Goal: Task Accomplishment & Management: Manage account settings

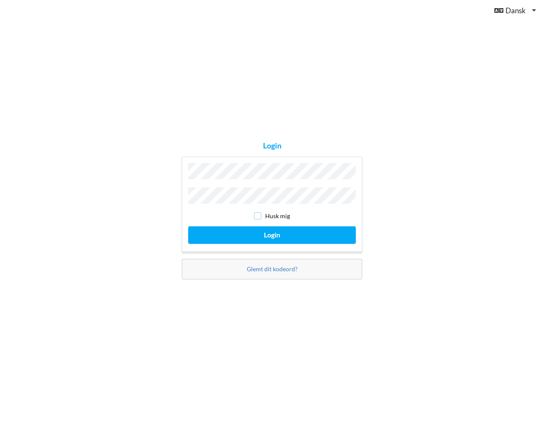
click at [259, 212] on input "checkbox" at bounding box center [257, 215] width 7 height 7
checkbox input "true"
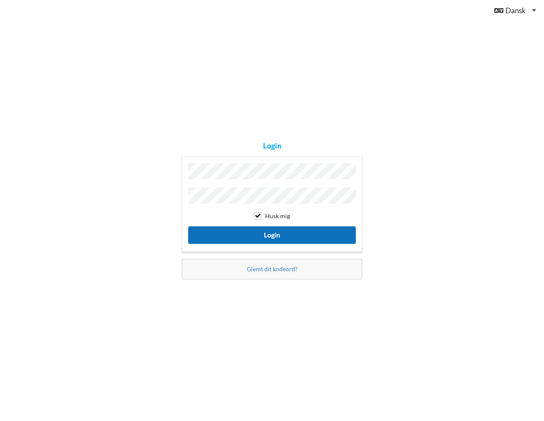
click at [271, 231] on button "Login" at bounding box center [272, 235] width 168 height 18
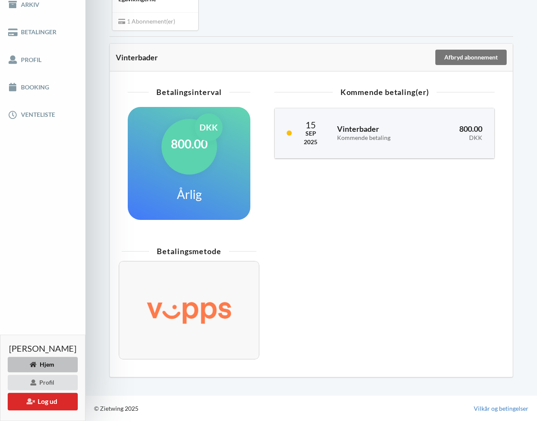
scroll to position [153, 0]
click at [190, 304] on img at bounding box center [189, 310] width 116 height 47
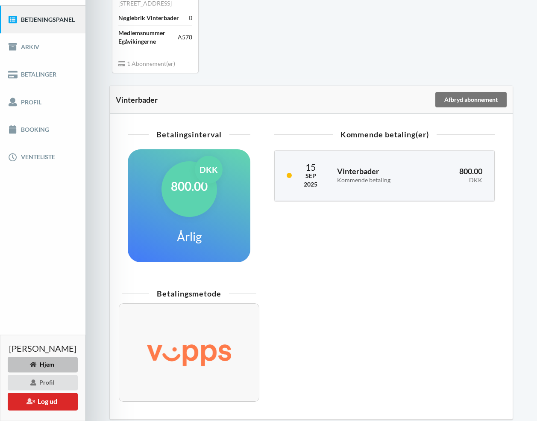
scroll to position [109, 0]
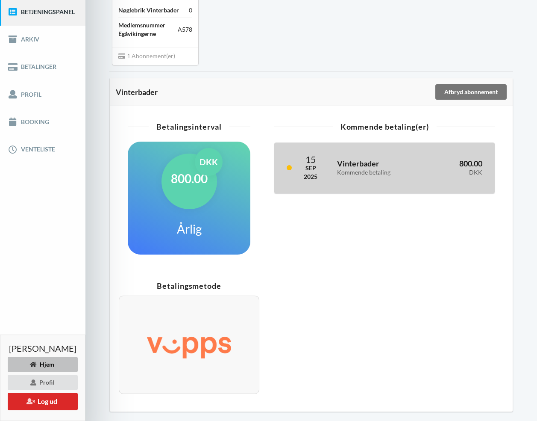
click at [386, 176] on div "Kommende betaling" at bounding box center [378, 172] width 82 height 7
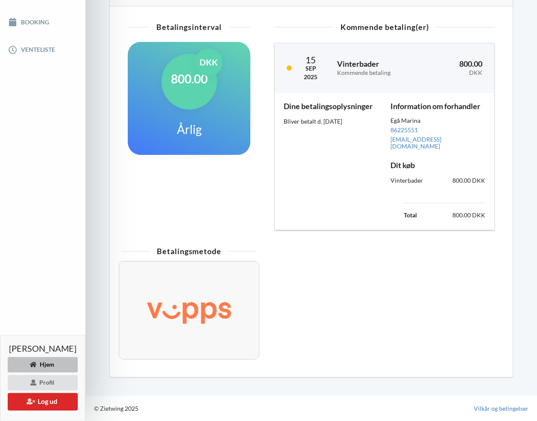
scroll to position [211, 0]
click at [197, 109] on div "800.00 DKK" at bounding box center [190, 82] width 56 height 56
click at [189, 253] on div "Betalingsmetode" at bounding box center [189, 251] width 135 height 8
click at [174, 307] on img at bounding box center [189, 310] width 116 height 47
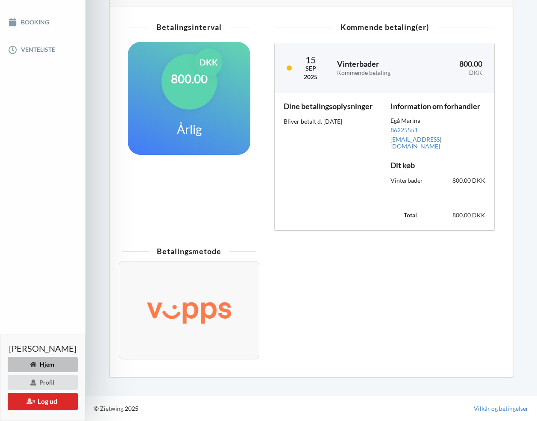
click at [174, 307] on img at bounding box center [189, 310] width 116 height 47
click at [251, 310] on div at bounding box center [189, 310] width 141 height 98
click at [52, 222] on div "Egå Marina Telefonnummer: [PHONE_NUMBER] [STREET_ADDRESS] CVR: 81912513 Email: …" at bounding box center [42, 117] width 85 height 607
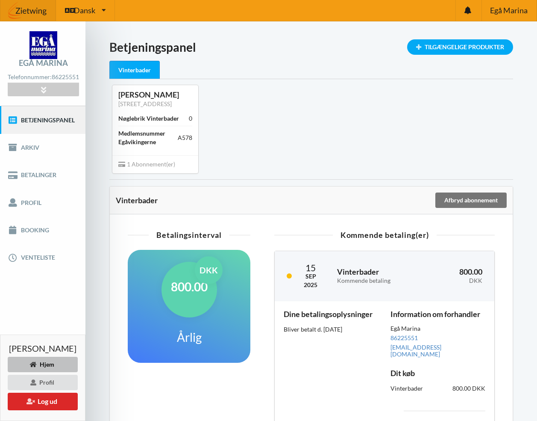
scroll to position [0, 0]
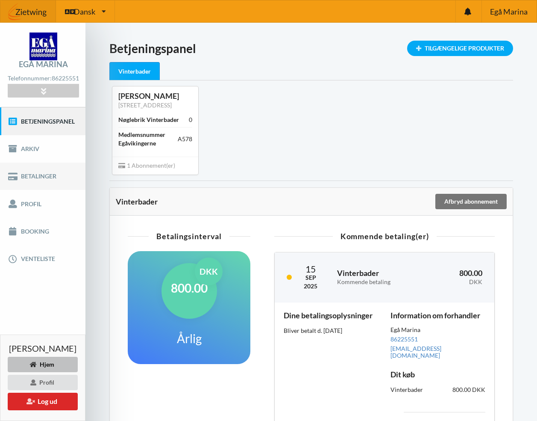
click at [41, 181] on link "Betalinger" at bounding box center [42, 175] width 85 height 27
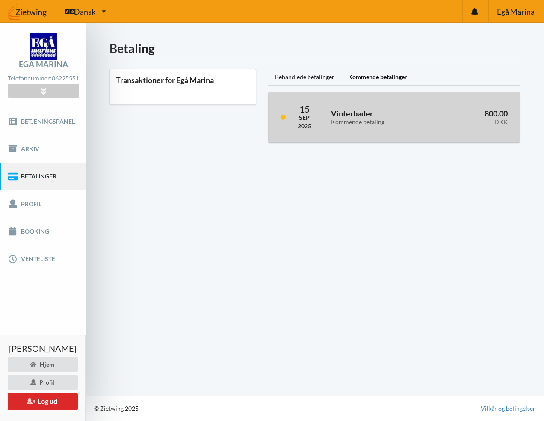
click at [353, 114] on h3 "Vinterbader Kommende betaling" at bounding box center [379, 117] width 97 height 17
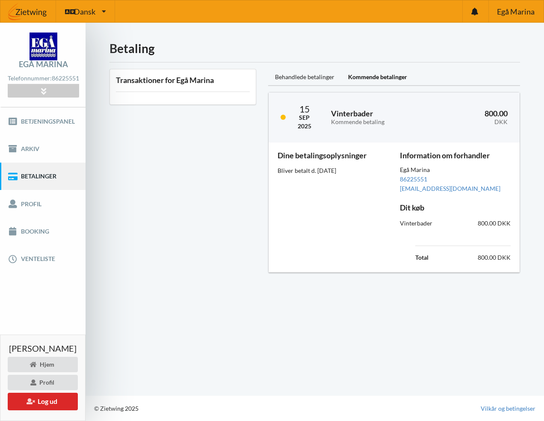
click at [221, 127] on div "Transaktioner for Egå Marina" at bounding box center [182, 171] width 159 height 216
click at [61, 127] on link "Betjeningspanel" at bounding box center [42, 120] width 85 height 27
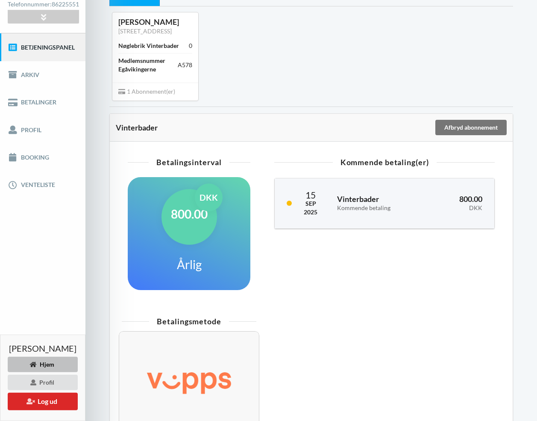
scroll to position [74, 0]
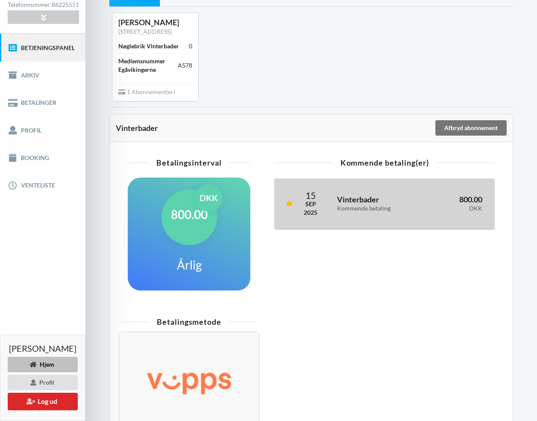
click at [438, 212] on div "DKK" at bounding box center [456, 208] width 51 height 7
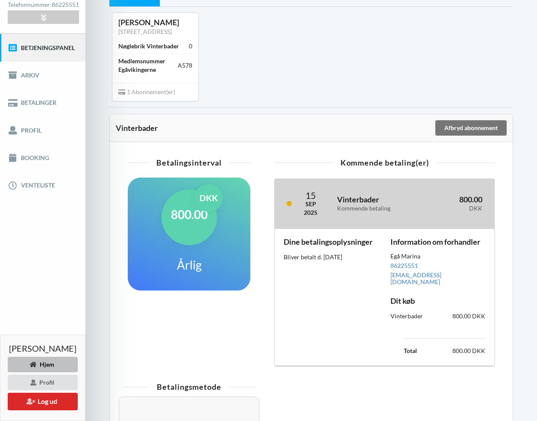
click at [290, 206] on link at bounding box center [289, 203] width 5 height 5
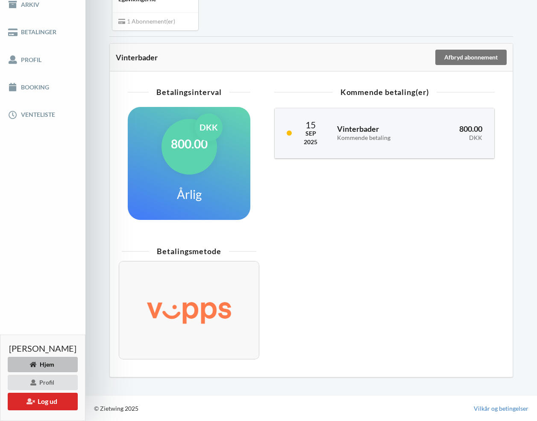
scroll to position [153, 0]
click at [192, 251] on div "Betalingsmetode" at bounding box center [189, 251] width 135 height 8
click at [188, 311] on img at bounding box center [189, 310] width 116 height 47
click at [179, 148] on h1 "800.00" at bounding box center [189, 143] width 37 height 15
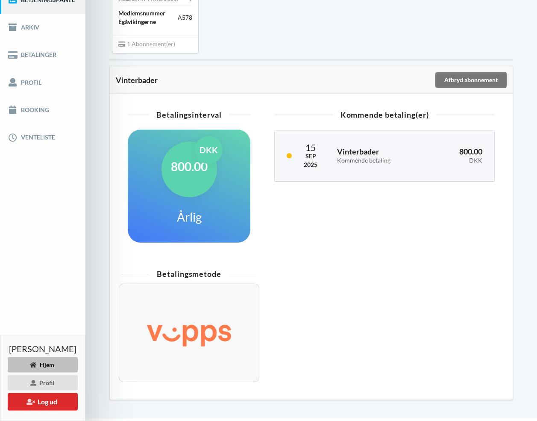
scroll to position [121, 0]
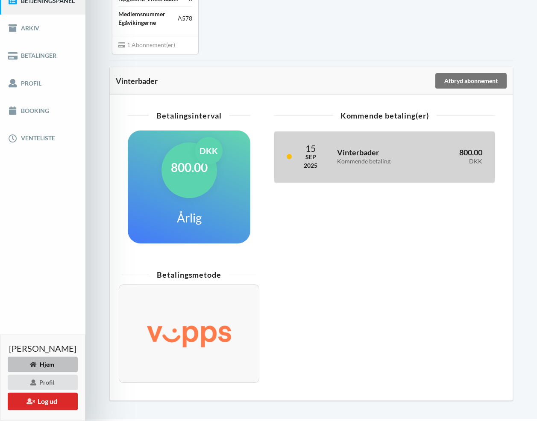
click at [384, 159] on h3 "Vinterbader Kommende betaling" at bounding box center [378, 155] width 82 height 17
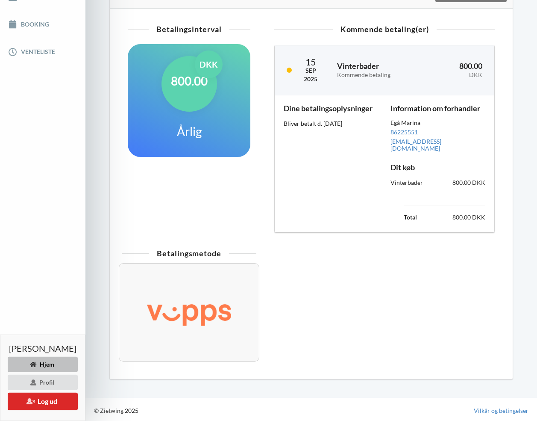
scroll to position [211, 0]
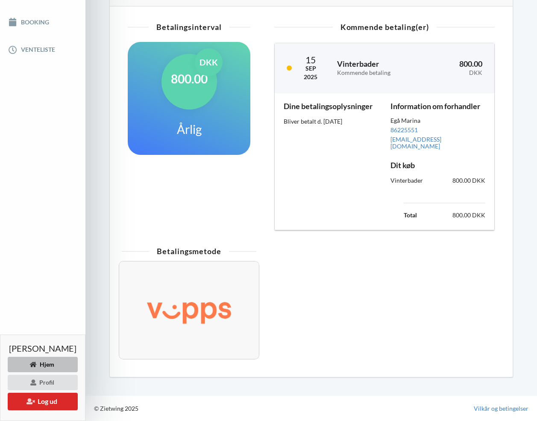
click at [186, 310] on img at bounding box center [189, 310] width 116 height 47
drag, startPoint x: 152, startPoint y: 307, endPoint x: 161, endPoint y: 284, distance: 24.9
click at [154, 304] on img at bounding box center [189, 310] width 116 height 47
click at [218, 277] on div at bounding box center [189, 310] width 141 height 98
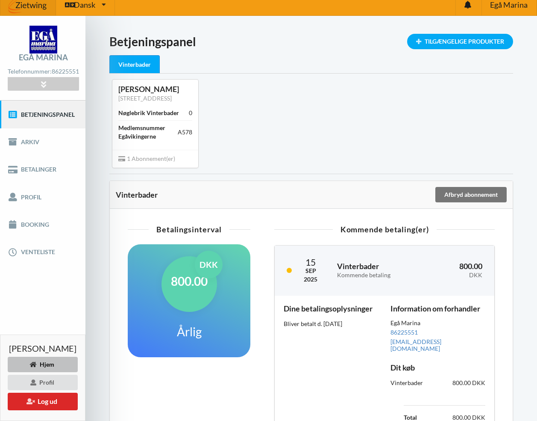
scroll to position [9, 0]
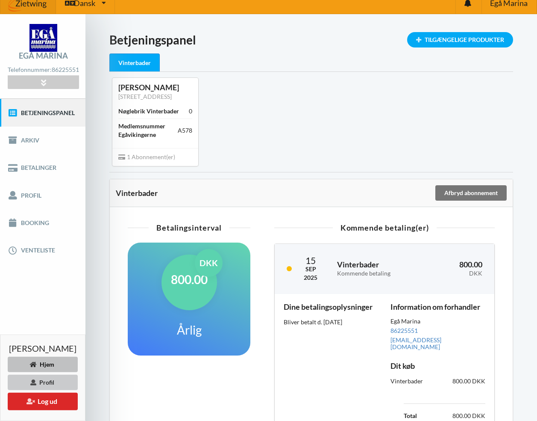
click at [50, 382] on div "Profil" at bounding box center [43, 381] width 70 height 15
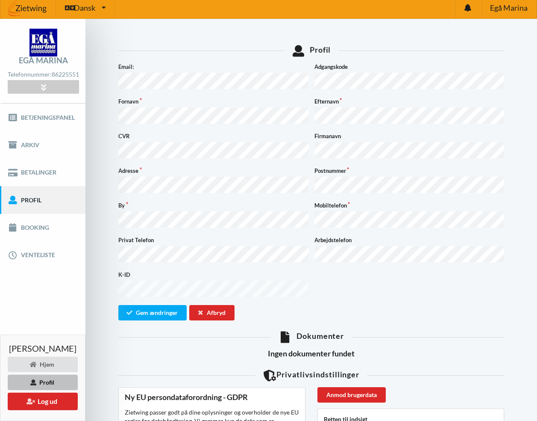
scroll to position [5, 0]
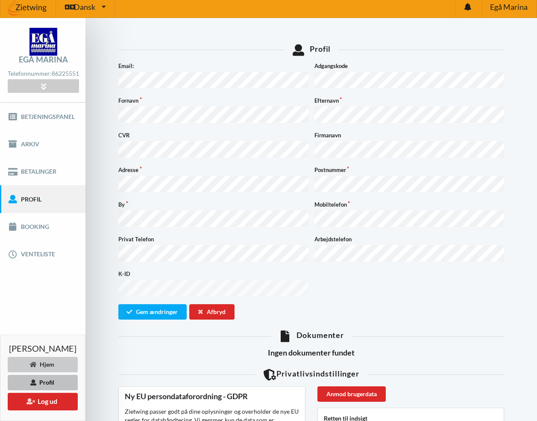
click at [54, 363] on div "Hjem" at bounding box center [43, 364] width 70 height 15
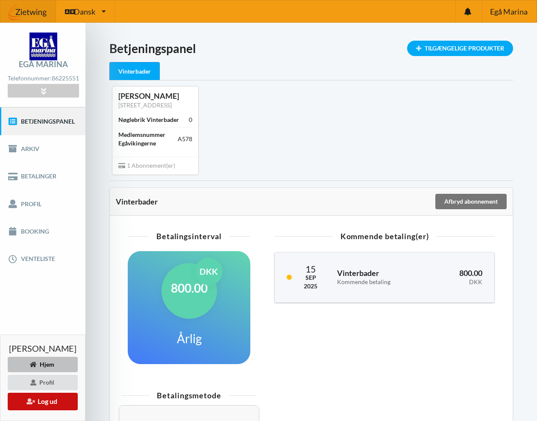
click at [50, 400] on button "Log ud" at bounding box center [43, 401] width 70 height 18
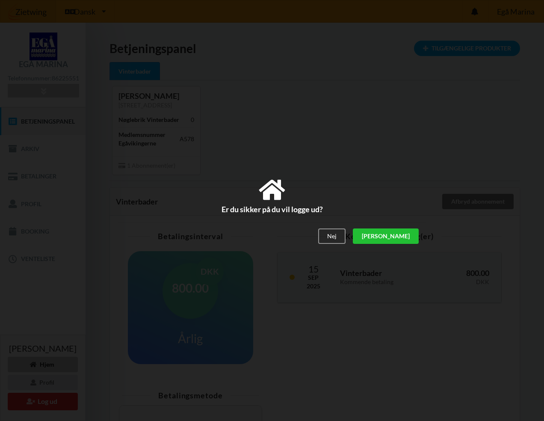
click at [406, 236] on div "[PERSON_NAME]" at bounding box center [386, 236] width 66 height 15
